Goal: Task Accomplishment & Management: Manage account settings

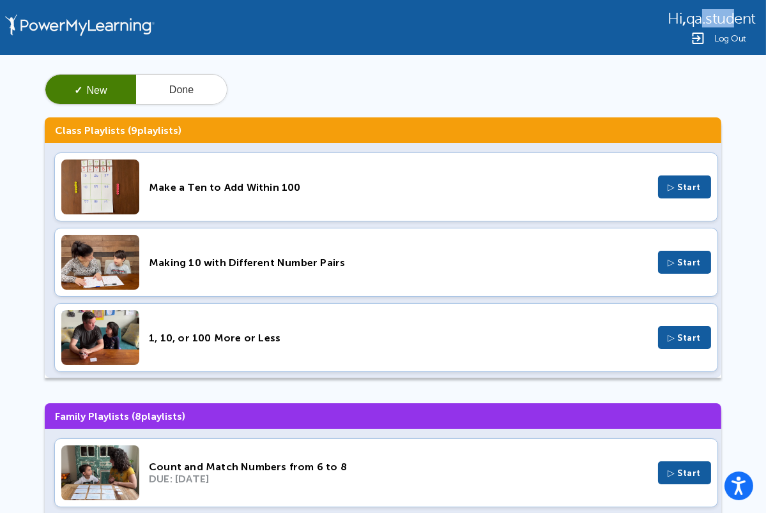
drag, startPoint x: 721, startPoint y: 13, endPoint x: 694, endPoint y: 13, distance: 26.8
click at [694, 13] on span "qa.student" at bounding box center [721, 18] width 70 height 17
click at [671, 19] on span "Hi" at bounding box center [674, 18] width 15 height 17
click at [709, 31] on div "Log Out" at bounding box center [711, 38] width 88 height 15
